Goal: Information Seeking & Learning: Learn about a topic

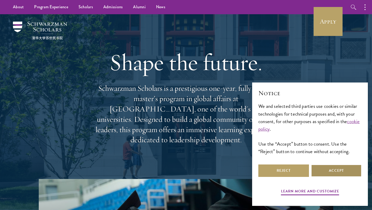
click at [338, 170] on button "Accept" at bounding box center [336, 170] width 51 height 12
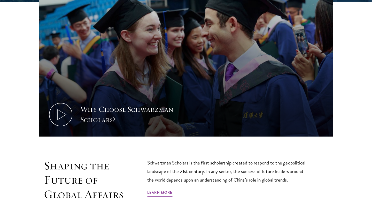
scroll to position [337, 0]
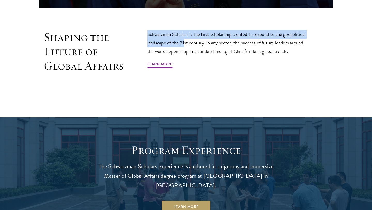
drag, startPoint x: 148, startPoint y: 33, endPoint x: 184, endPoint y: 41, distance: 36.6
click at [184, 41] on p "Schwarzman Scholars is the first scholarship created to respond to the geopolit…" at bounding box center [228, 43] width 163 height 26
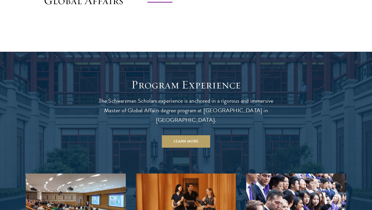
scroll to position [408, 0]
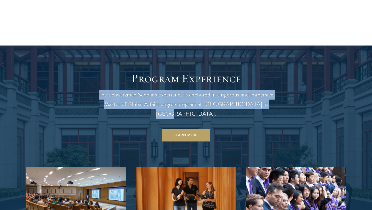
drag, startPoint x: 100, startPoint y: 95, endPoint x: 260, endPoint y: 101, distance: 159.9
click at [260, 101] on p "The Schwarzman Scholars experience is anchored in a rigorous and immersive Mast…" at bounding box center [186, 104] width 186 height 29
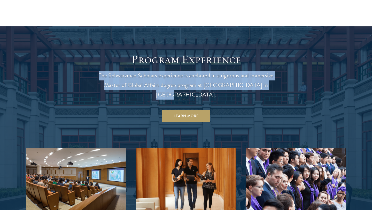
scroll to position [428, 0]
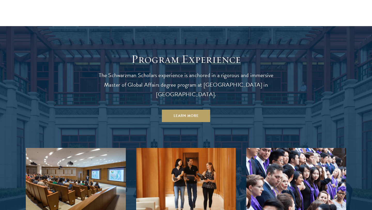
click at [268, 87] on p "The Schwarzman Scholars experience is anchored in a rigorous and immersive Mast…" at bounding box center [186, 85] width 186 height 29
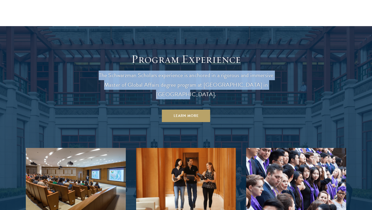
drag, startPoint x: 268, startPoint y: 87, endPoint x: 93, endPoint y: 76, distance: 175.4
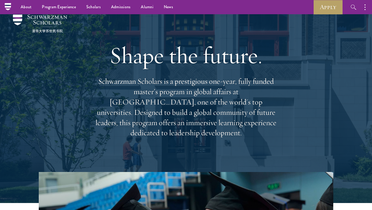
scroll to position [0, 0]
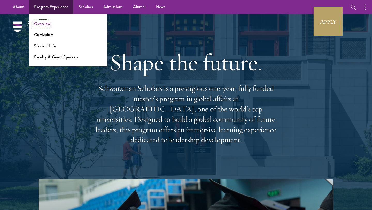
click at [45, 24] on link "Overview" at bounding box center [42, 24] width 16 height 6
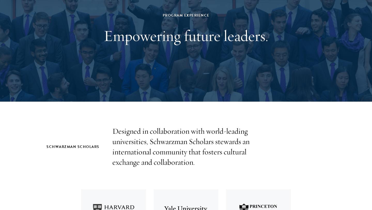
scroll to position [60, 0]
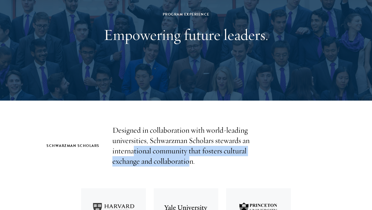
drag, startPoint x: 134, startPoint y: 149, endPoint x: 190, endPoint y: 164, distance: 57.6
click at [190, 164] on p "Designed in collaboration with world-leading universities, Schwarzman Scholars …" at bounding box center [185, 145] width 147 height 41
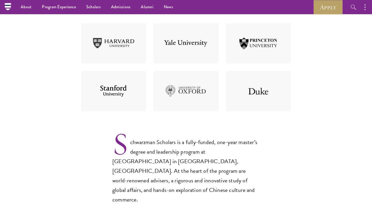
scroll to position [201, 0]
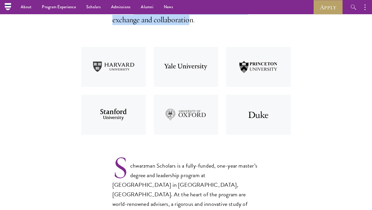
click at [260, 110] on img at bounding box center [258, 115] width 73 height 48
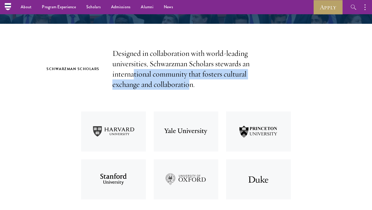
scroll to position [135, 0]
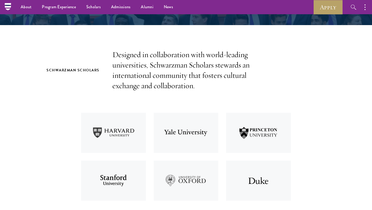
click at [138, 58] on p "Designed in collaboration with world-leading universities, Schwarzman Scholars …" at bounding box center [185, 70] width 147 height 41
click at [150, 67] on p "Designed in collaboration with world-leading universities, Schwarzman Scholars …" at bounding box center [185, 70] width 147 height 41
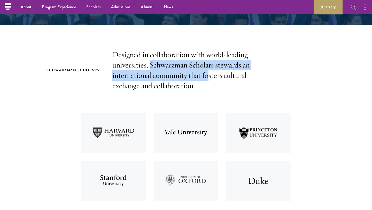
drag, startPoint x: 150, startPoint y: 67, endPoint x: 207, endPoint y: 76, distance: 57.9
click at [207, 76] on p "Designed in collaboration with world-leading universities, Schwarzman Scholars …" at bounding box center [185, 70] width 147 height 41
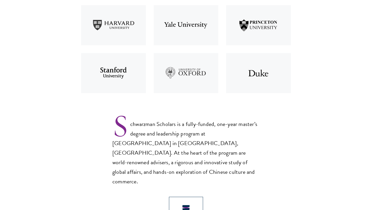
scroll to position [251, 0]
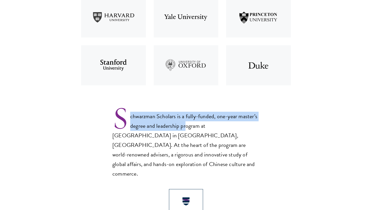
drag, startPoint x: 131, startPoint y: 116, endPoint x: 186, endPoint y: 130, distance: 57.2
click at [186, 130] on p "Schwarzman Scholars is a fully-funded, one-year master’s degree and leadership …" at bounding box center [185, 141] width 147 height 76
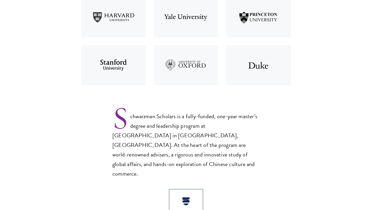
click at [203, 130] on p "Schwarzman Scholars is a fully-funded, one-year master’s degree and leadership …" at bounding box center [185, 141] width 147 height 76
click at [190, 114] on p "Schwarzman Scholars is a fully-funded, one-year master’s degree and leadership …" at bounding box center [185, 141] width 147 height 76
drag, startPoint x: 182, startPoint y: 134, endPoint x: 191, endPoint y: 137, distance: 9.3
click at [191, 137] on p "Schwarzman Scholars is a fully-funded, one-year master’s degree and leadership …" at bounding box center [185, 141] width 147 height 76
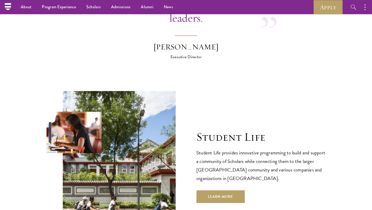
scroll to position [1530, 0]
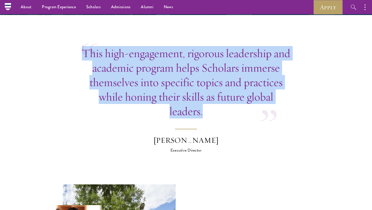
drag, startPoint x: 94, startPoint y: 33, endPoint x: 227, endPoint y: 94, distance: 145.7
click at [227, 94] on div "This high-engagement, rigorous leadership and academic program helps Scholars i…" at bounding box center [185, 82] width 209 height 72
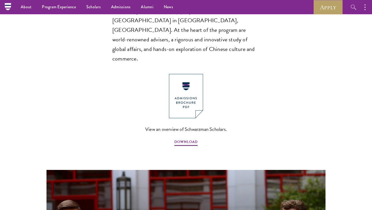
scroll to position [365, 0]
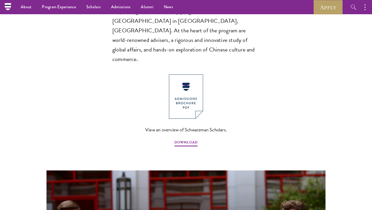
click at [307, 98] on section "Schwarzman Scholars Designed in collaboration with world-leading universities, …" at bounding box center [186, 74] width 372 height 509
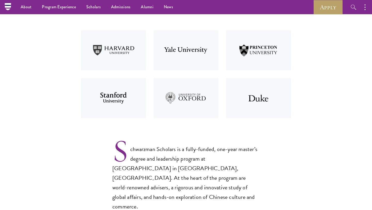
scroll to position [0, 0]
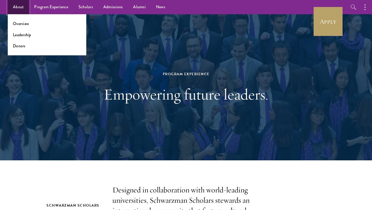
click at [21, 8] on link "About" at bounding box center [18, 7] width 21 height 14
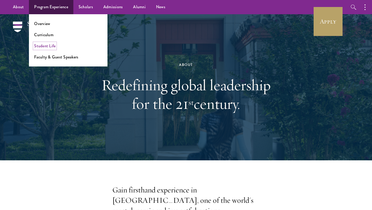
click at [48, 47] on link "Student Life" at bounding box center [44, 46] width 21 height 6
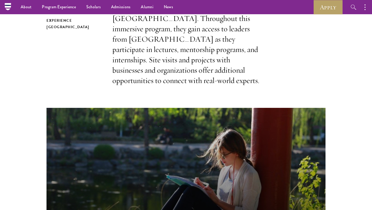
scroll to position [194, 0]
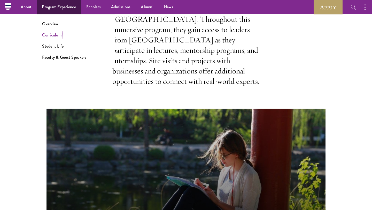
click at [54, 35] on link "Curriculum" at bounding box center [51, 35] width 19 height 6
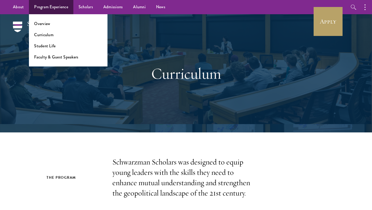
click at [46, 42] on ul "Overview Curriculum Student Life Faculty & Guest Speakers" at bounding box center [68, 40] width 79 height 52
click at [47, 46] on link "Student Life" at bounding box center [44, 46] width 21 height 6
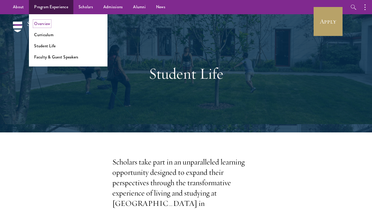
click at [48, 24] on link "Overview" at bounding box center [42, 24] width 16 height 6
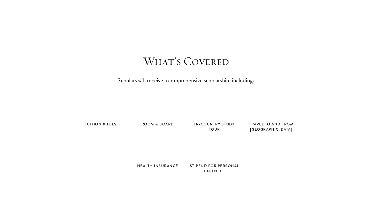
scroll to position [2029, 0]
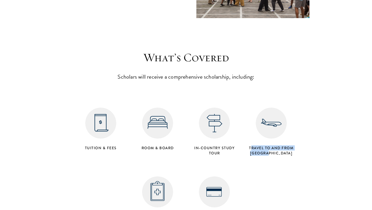
drag, startPoint x: 251, startPoint y: 129, endPoint x: 293, endPoint y: 148, distance: 47.0
click at [293, 148] on div "Tuition & Fees Room & Board in-country study tour Travel to and from [GEOGRAPHI…" at bounding box center [186, 158] width 228 height 138
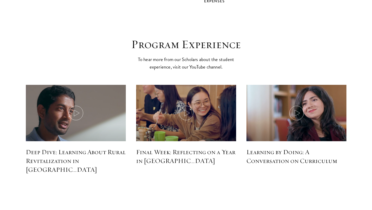
scroll to position [2300, 0]
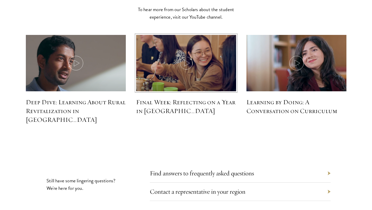
click at [189, 62] on img at bounding box center [186, 63] width 106 height 61
